Goal: Register for event/course

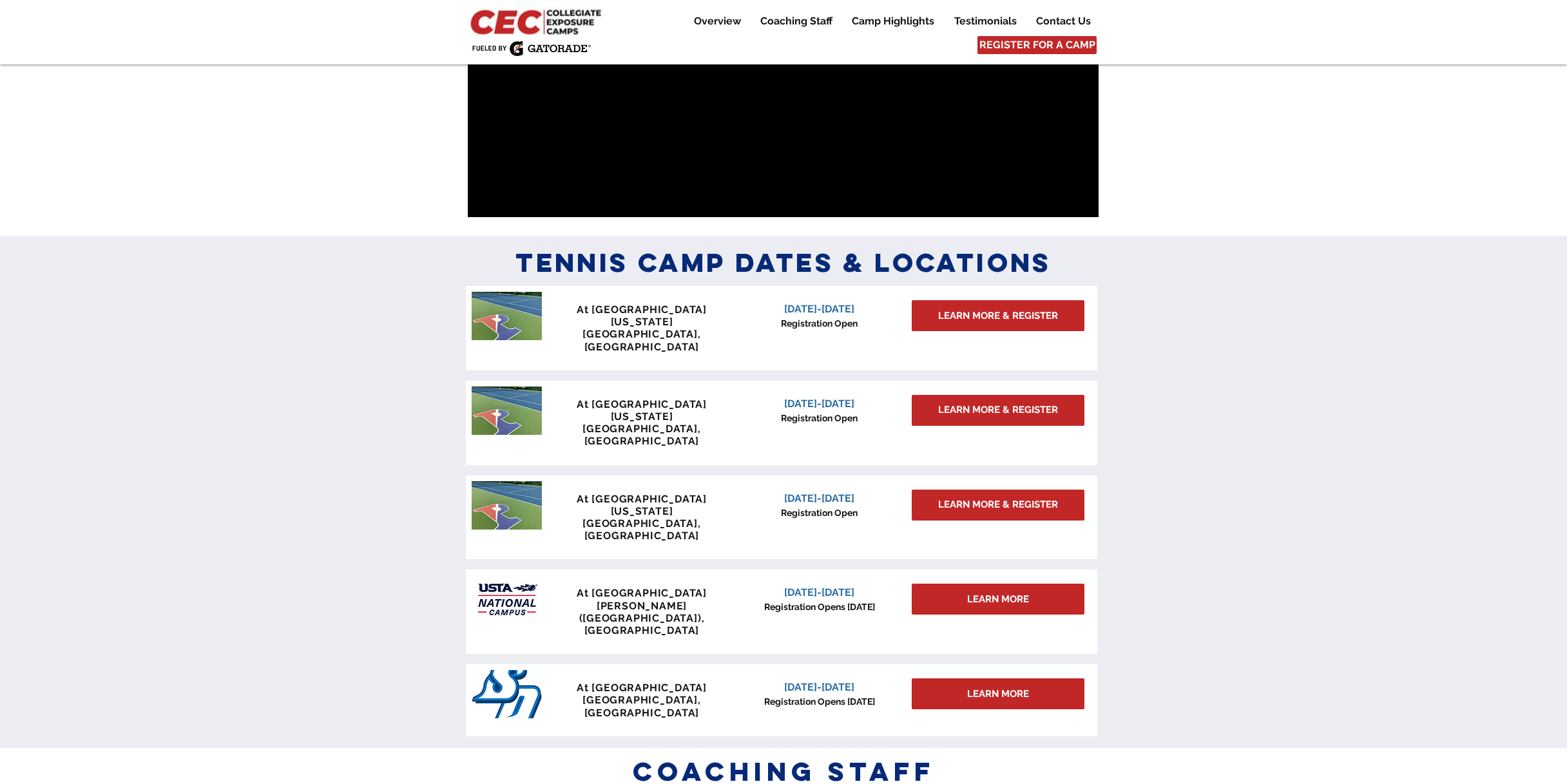
scroll to position [890, 0]
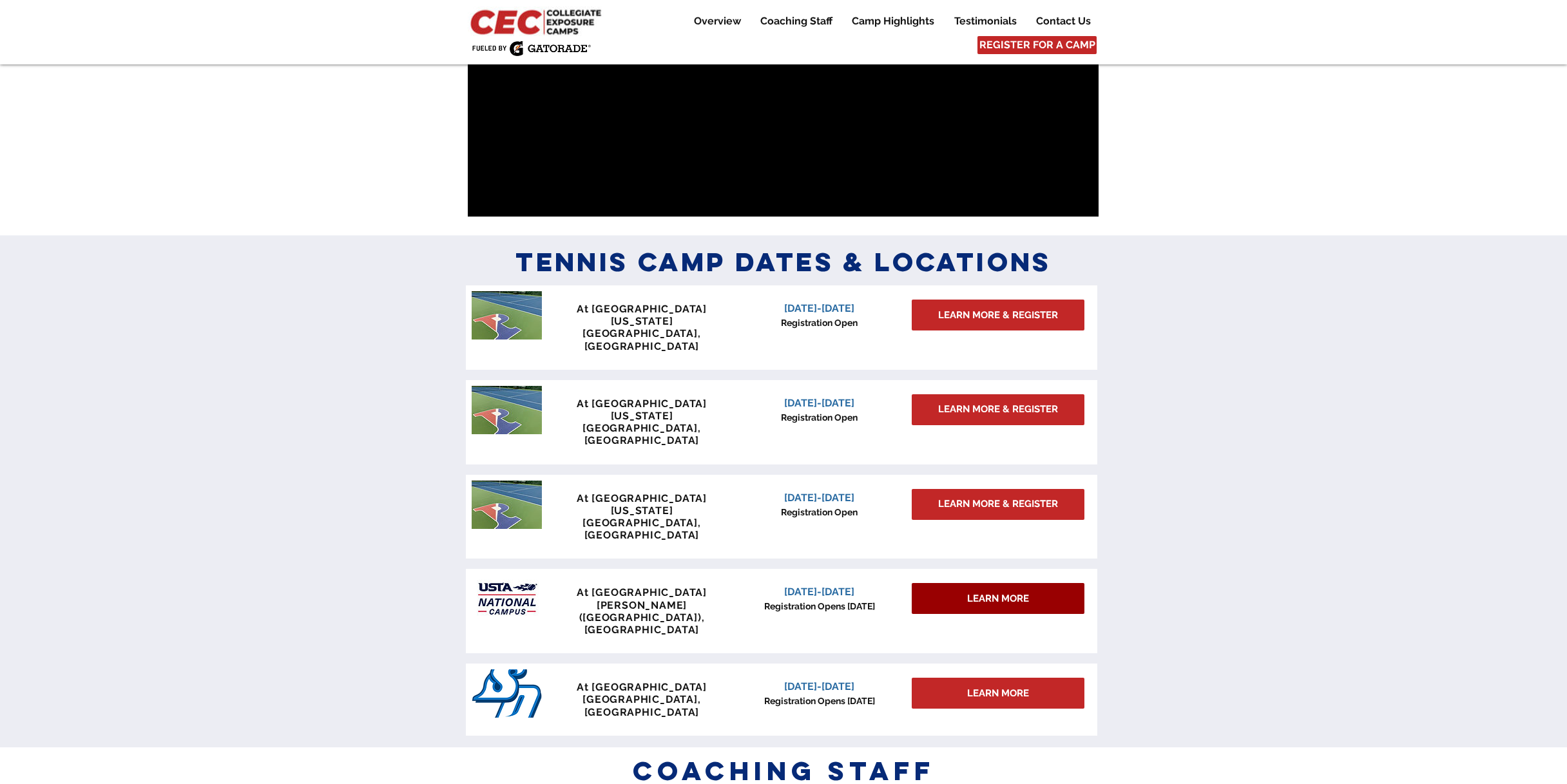
click at [980, 592] on span "LEARN MORE" at bounding box center [998, 599] width 62 height 13
click at [992, 592] on span "LEARN MORE" at bounding box center [998, 599] width 62 height 13
click at [829, 586] on span "[DATE]-[DATE]" at bounding box center [819, 592] width 70 height 13
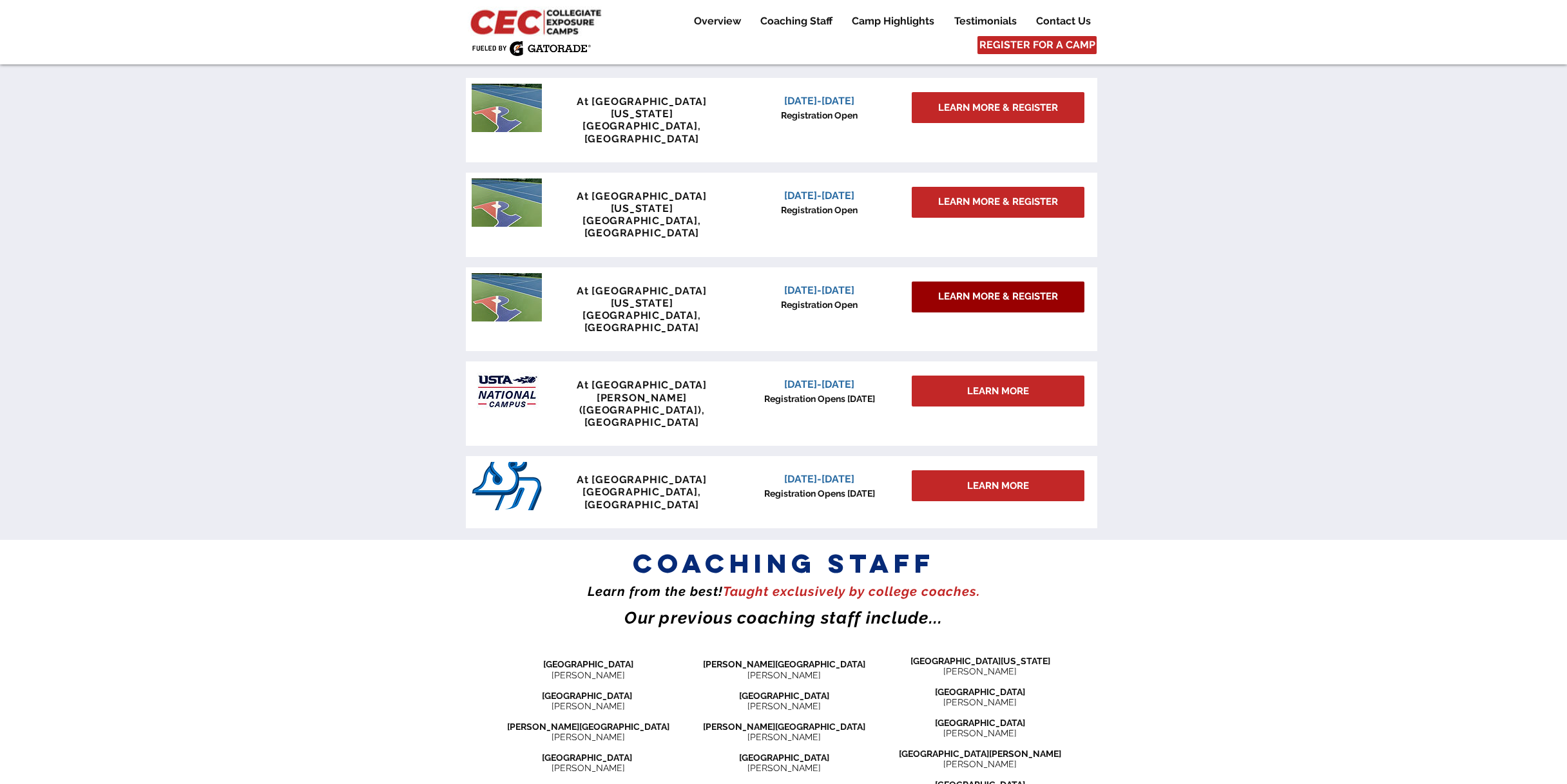
click at [1040, 290] on span "LEARN MORE & REGISTER" at bounding box center [998, 297] width 120 height 13
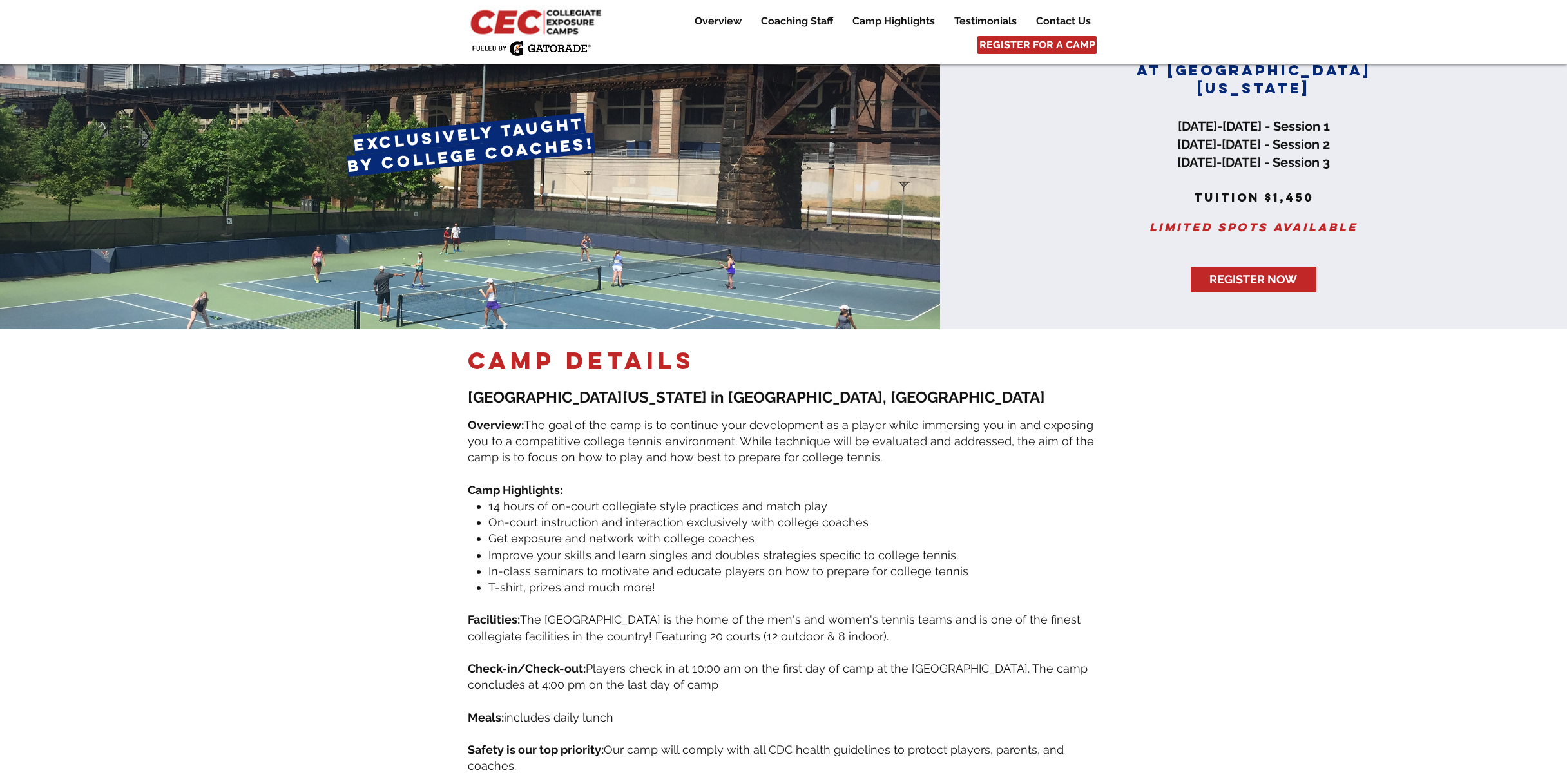
scroll to position [67, 0]
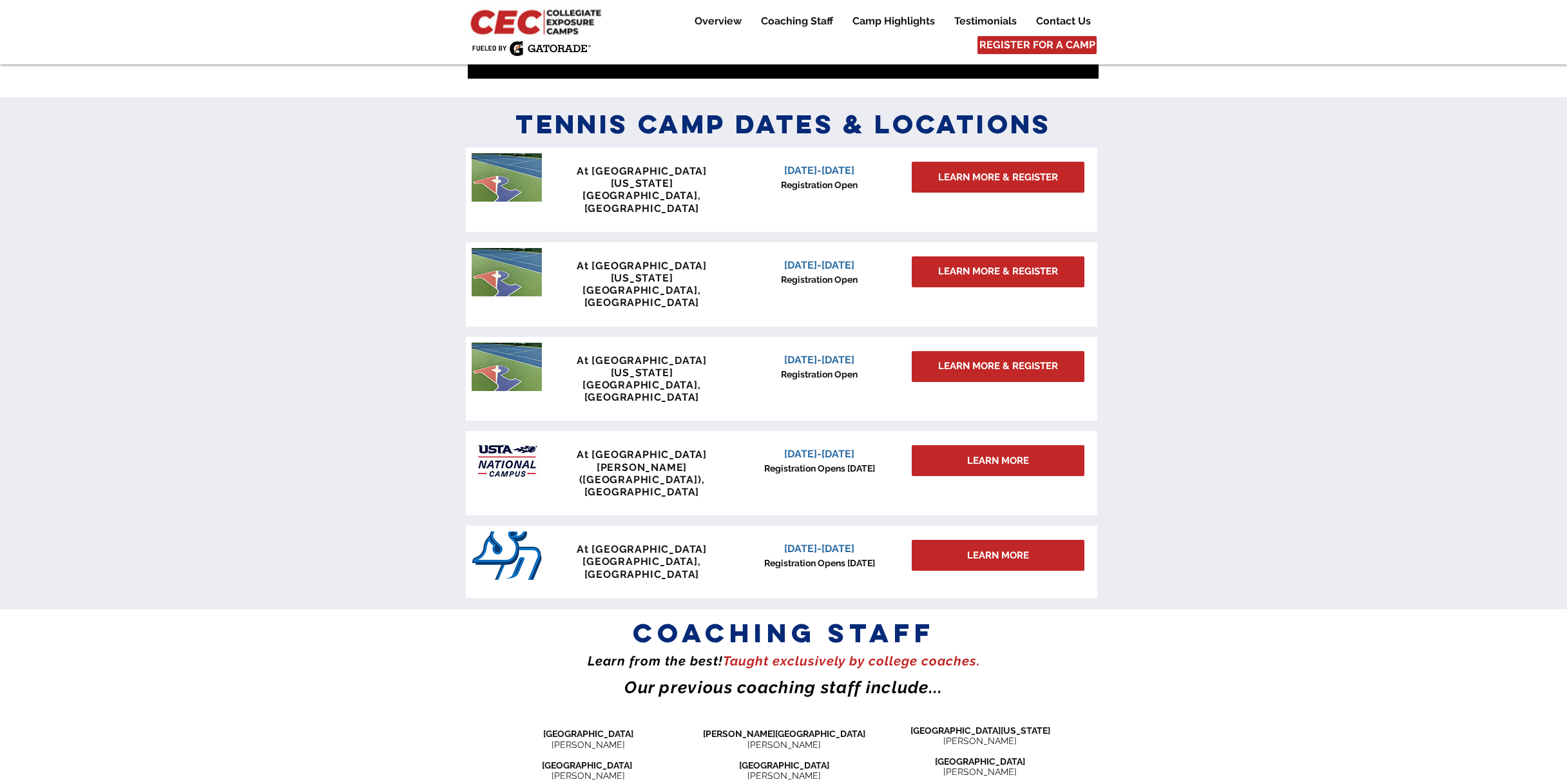
scroll to position [1028, 0]
click at [1005, 453] on span "LEARN MORE" at bounding box center [998, 460] width 62 height 13
click at [1002, 453] on span "LEARN MORE" at bounding box center [998, 460] width 62 height 13
click at [838, 462] on span "Registration Opens [DATE]" at bounding box center [820, 467] width 111 height 10
click at [840, 447] on span "[DATE]-[DATE]" at bounding box center [819, 453] width 70 height 13
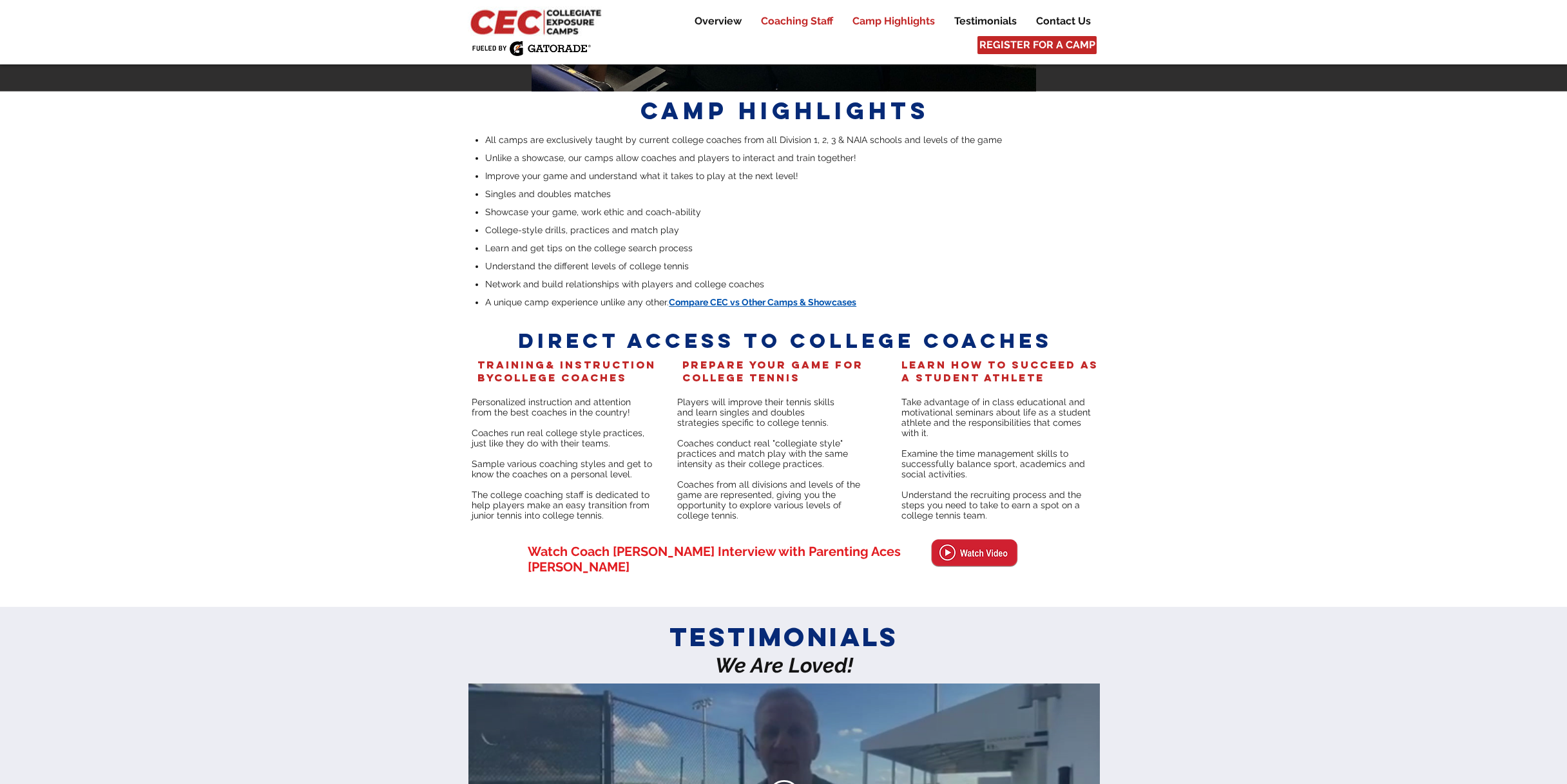
scroll to position [2606, 0]
